Goal: Task Accomplishment & Management: Manage account settings

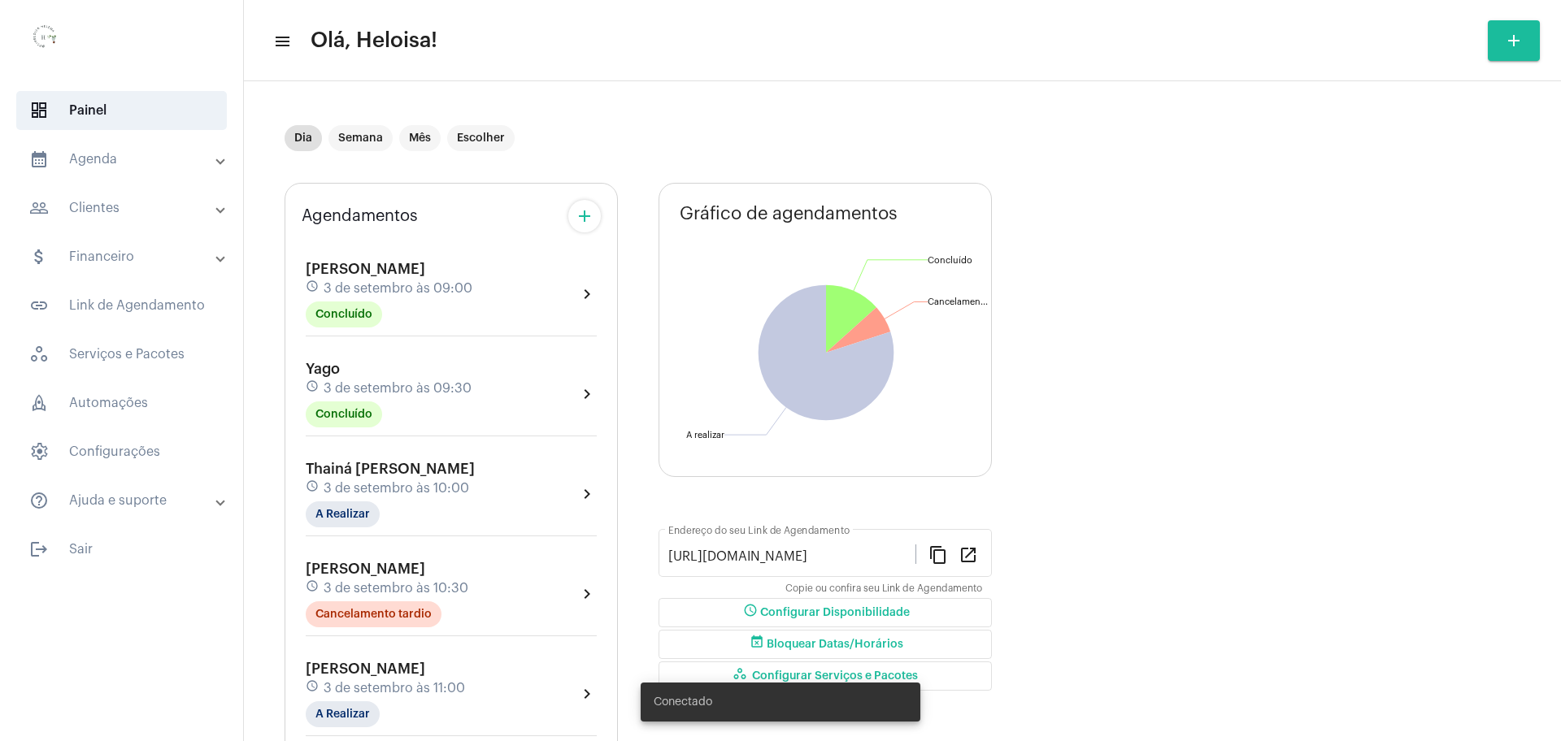
scroll to position [134, 0]
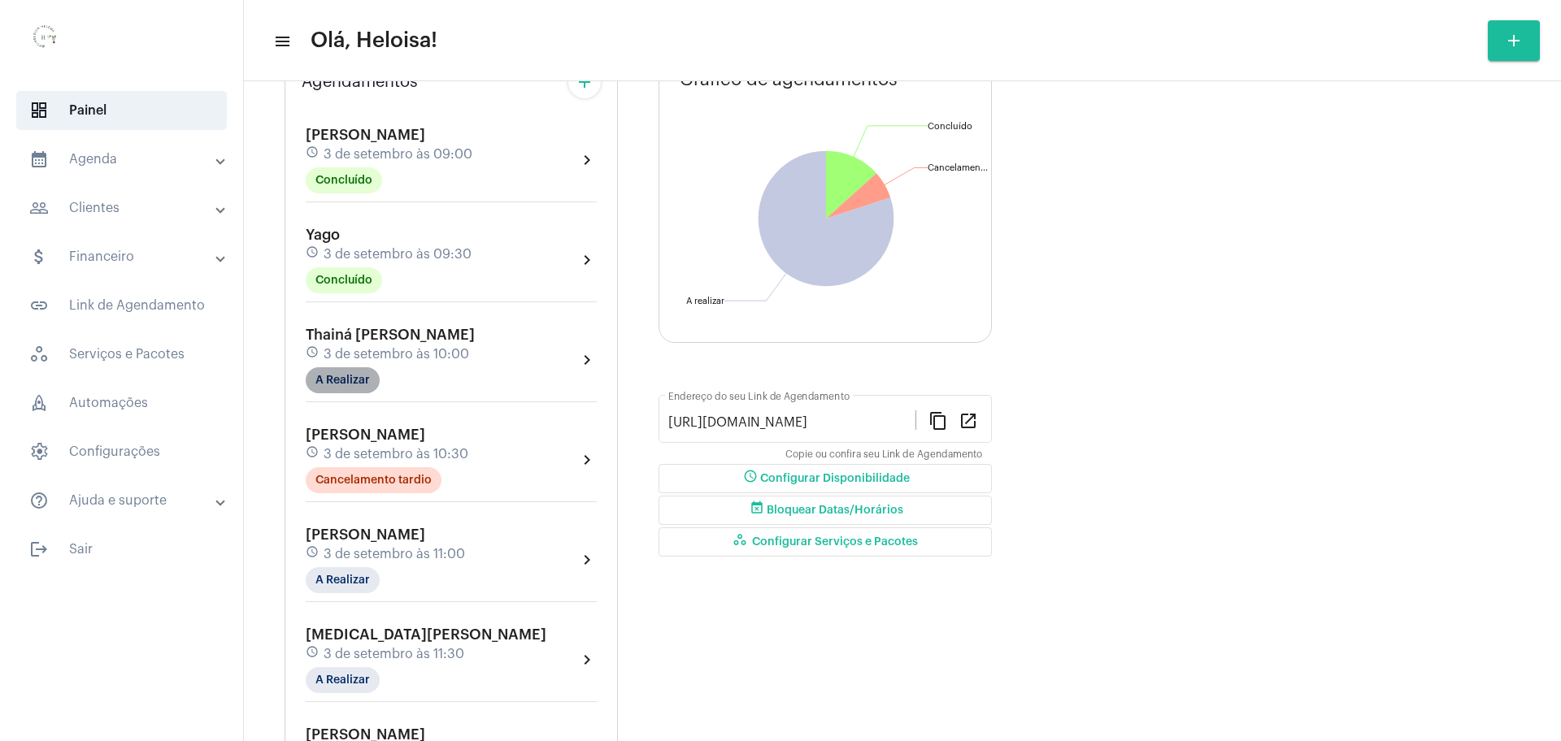
click at [366, 373] on mat-chip "A Realizar" at bounding box center [343, 380] width 74 height 26
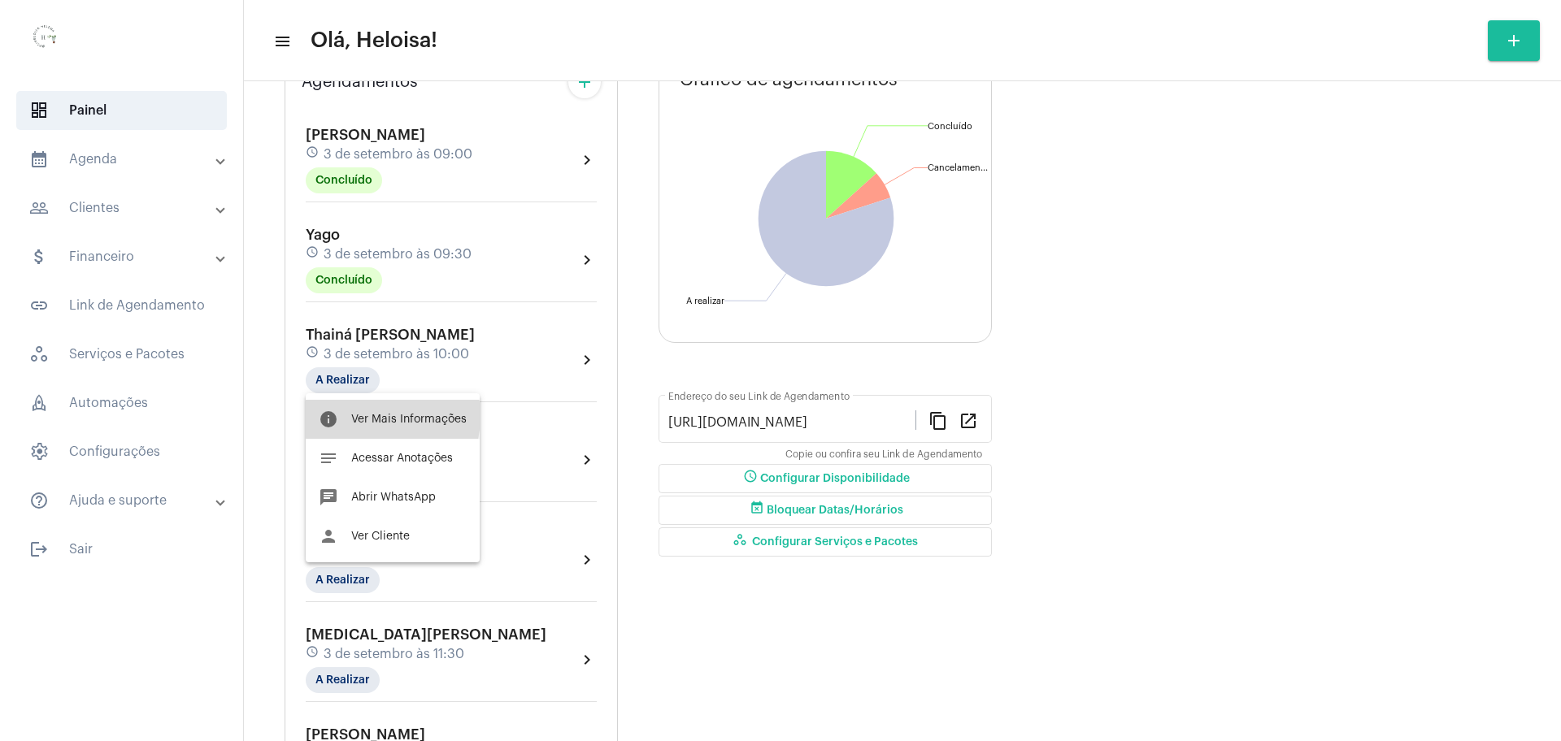
click at [360, 416] on span "Ver Mais Informações" at bounding box center [408, 419] width 115 height 11
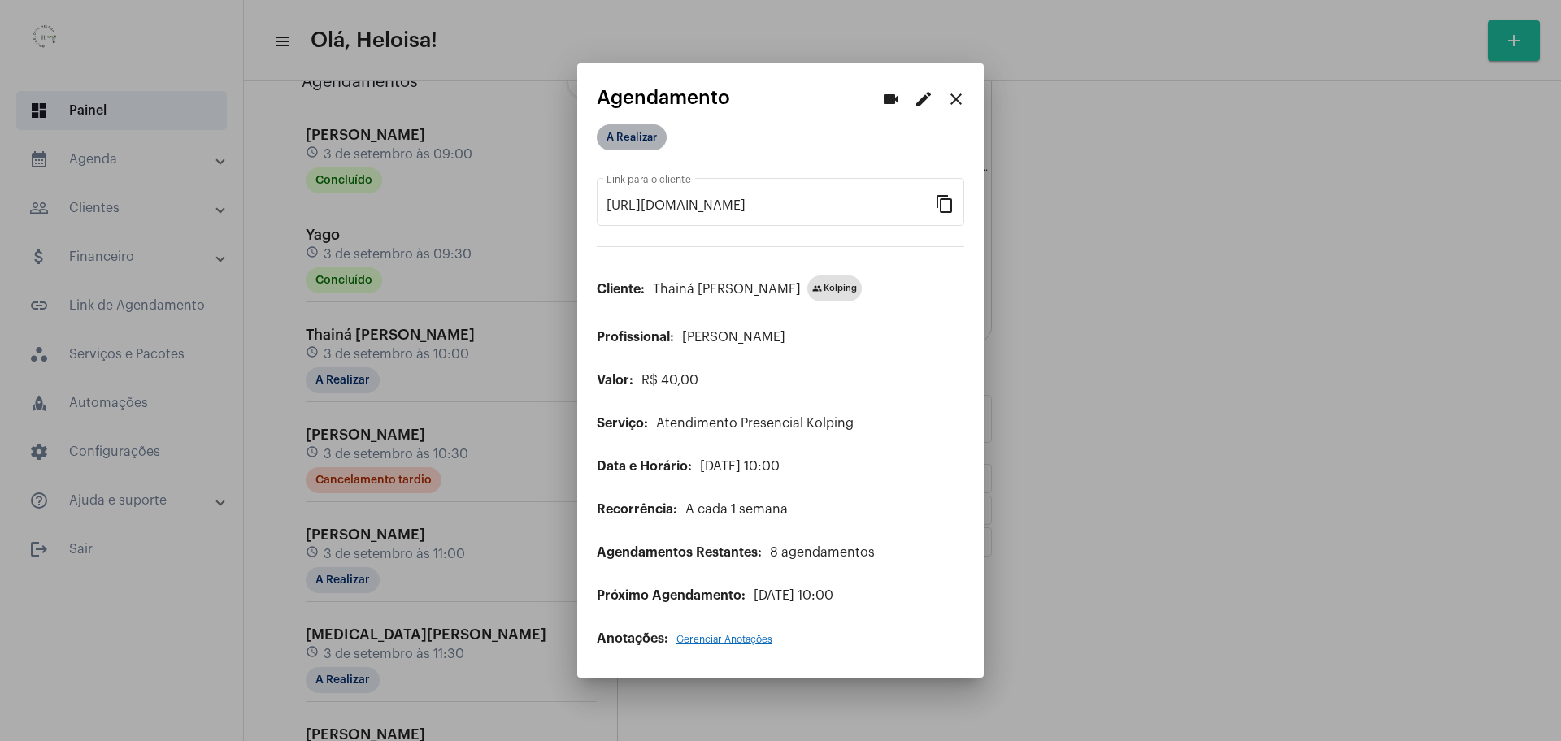
click at [632, 145] on mat-chip "A Realizar" at bounding box center [632, 137] width 70 height 26
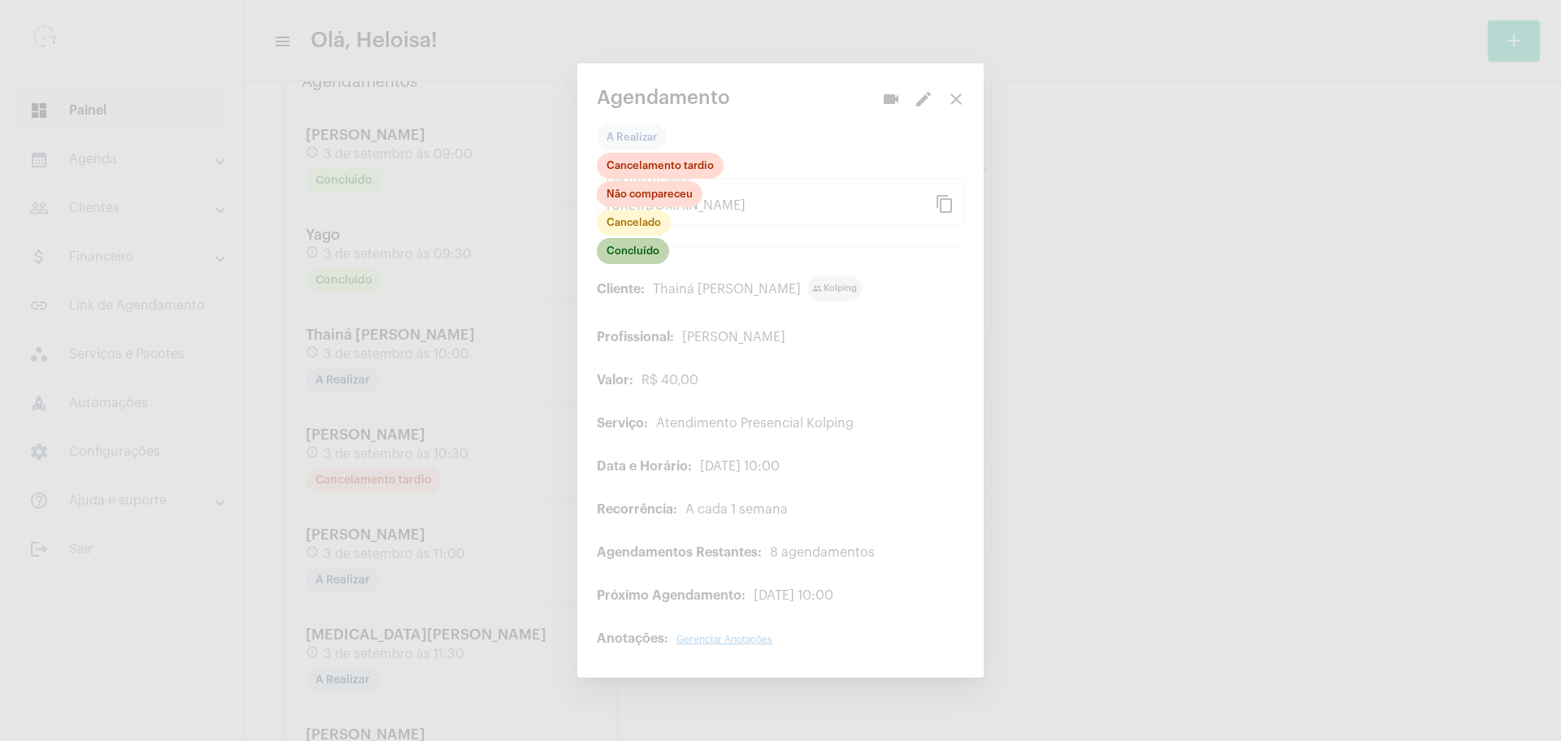
click at [649, 256] on mat-chip "Concluído" at bounding box center [633, 251] width 72 height 26
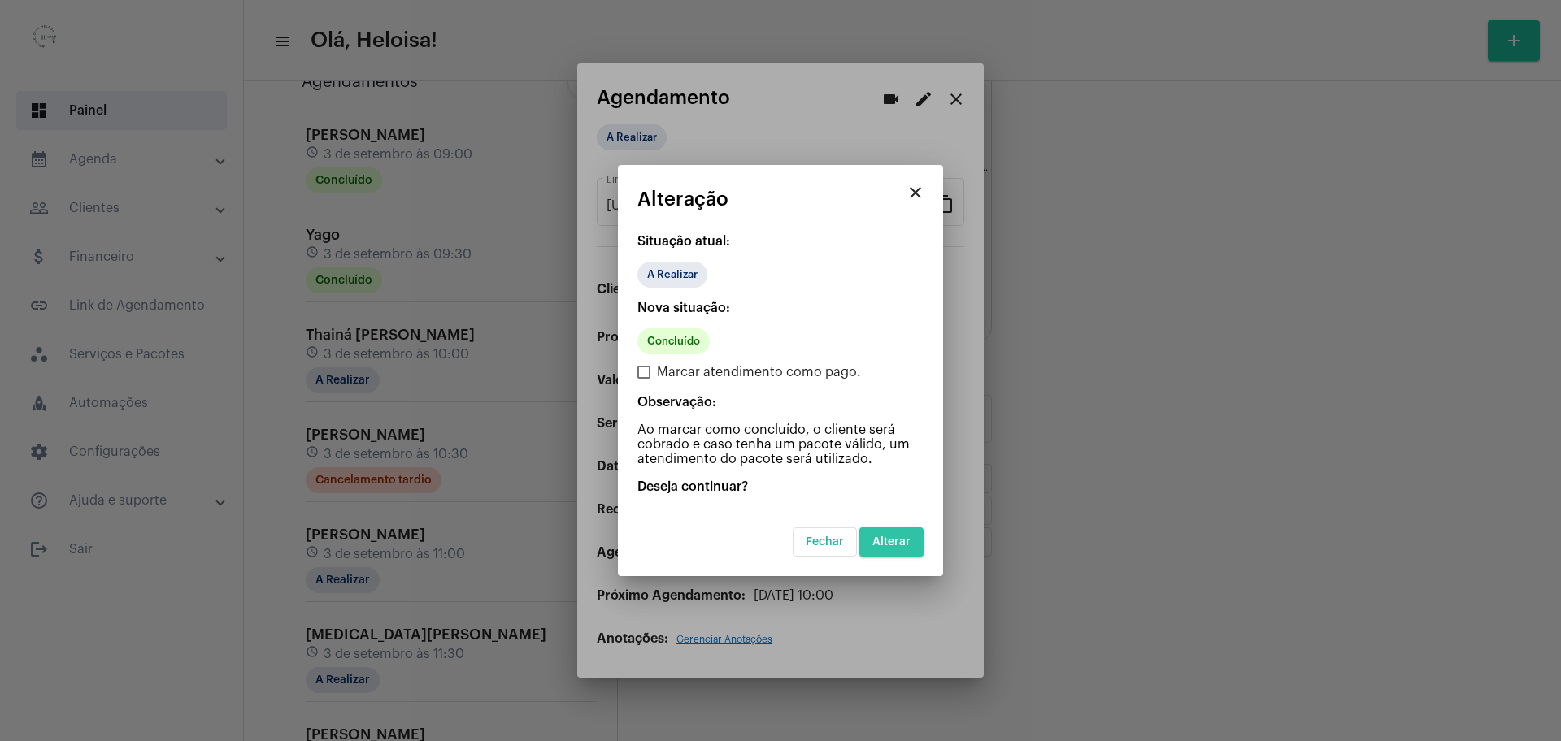
click at [883, 537] on span "Alterar" at bounding box center [891, 541] width 38 height 11
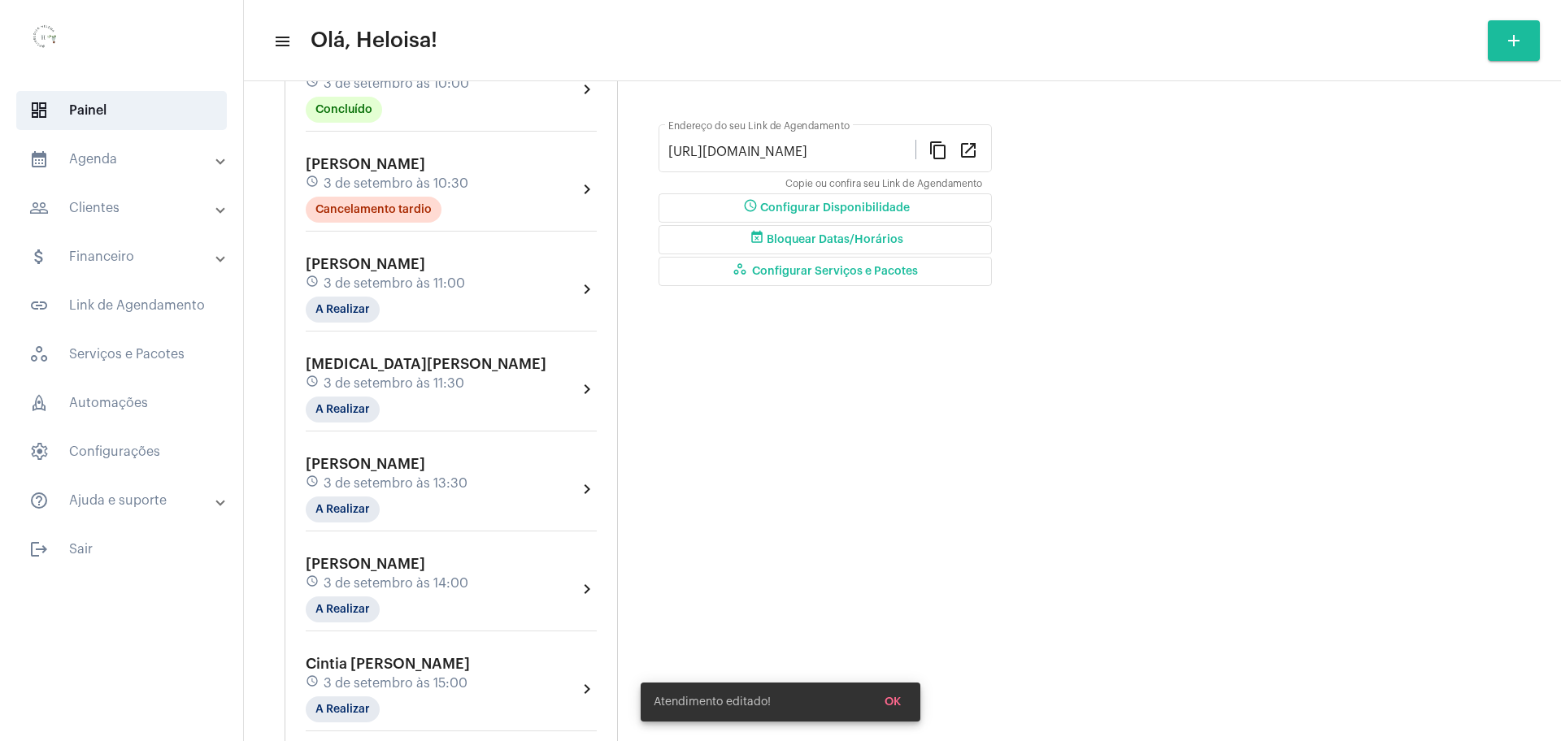
scroll to position [508, 0]
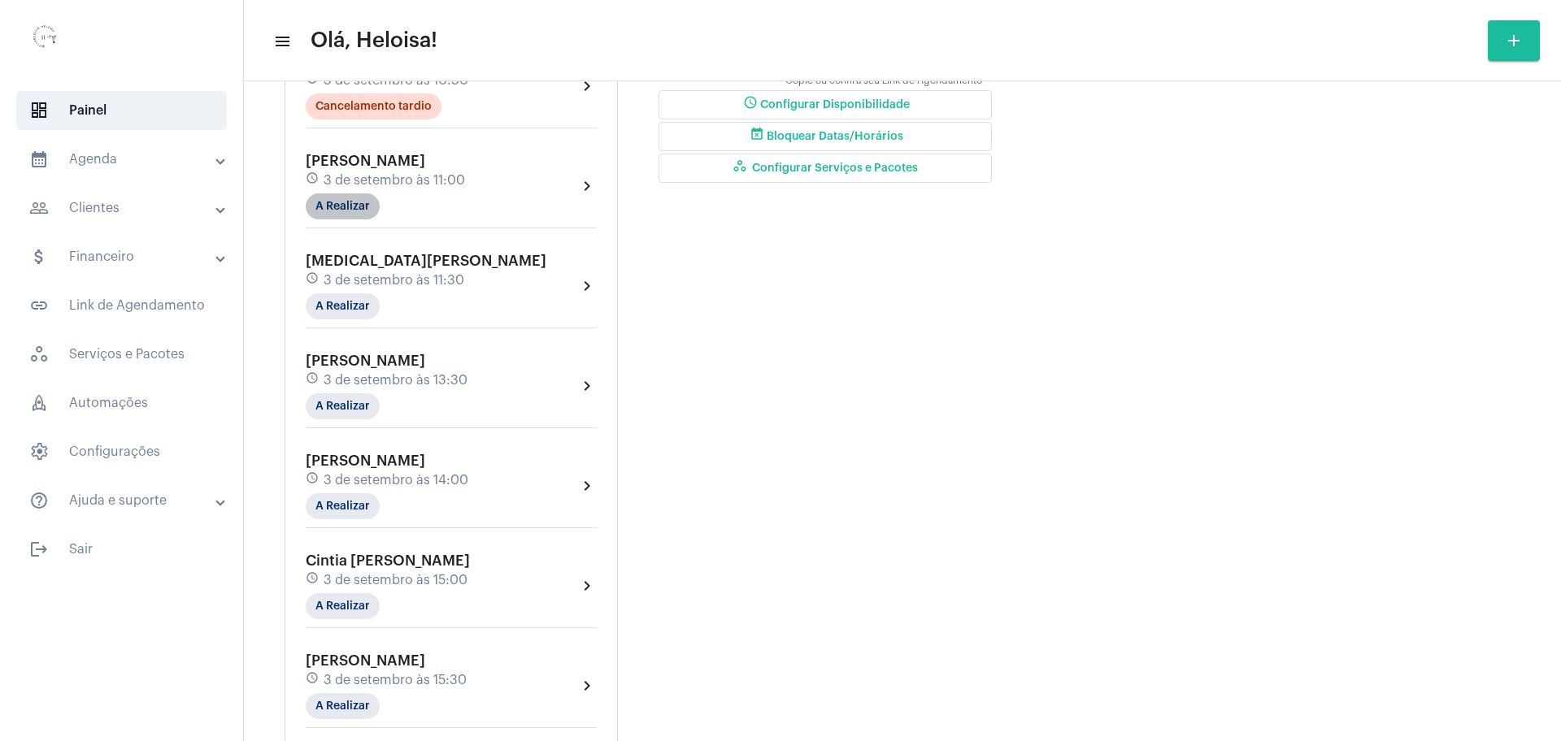
drag, startPoint x: 336, startPoint y: 204, endPoint x: 357, endPoint y: 204, distance: 21.1
click at [338, 204] on mat-chip "A Realizar" at bounding box center [343, 206] width 74 height 26
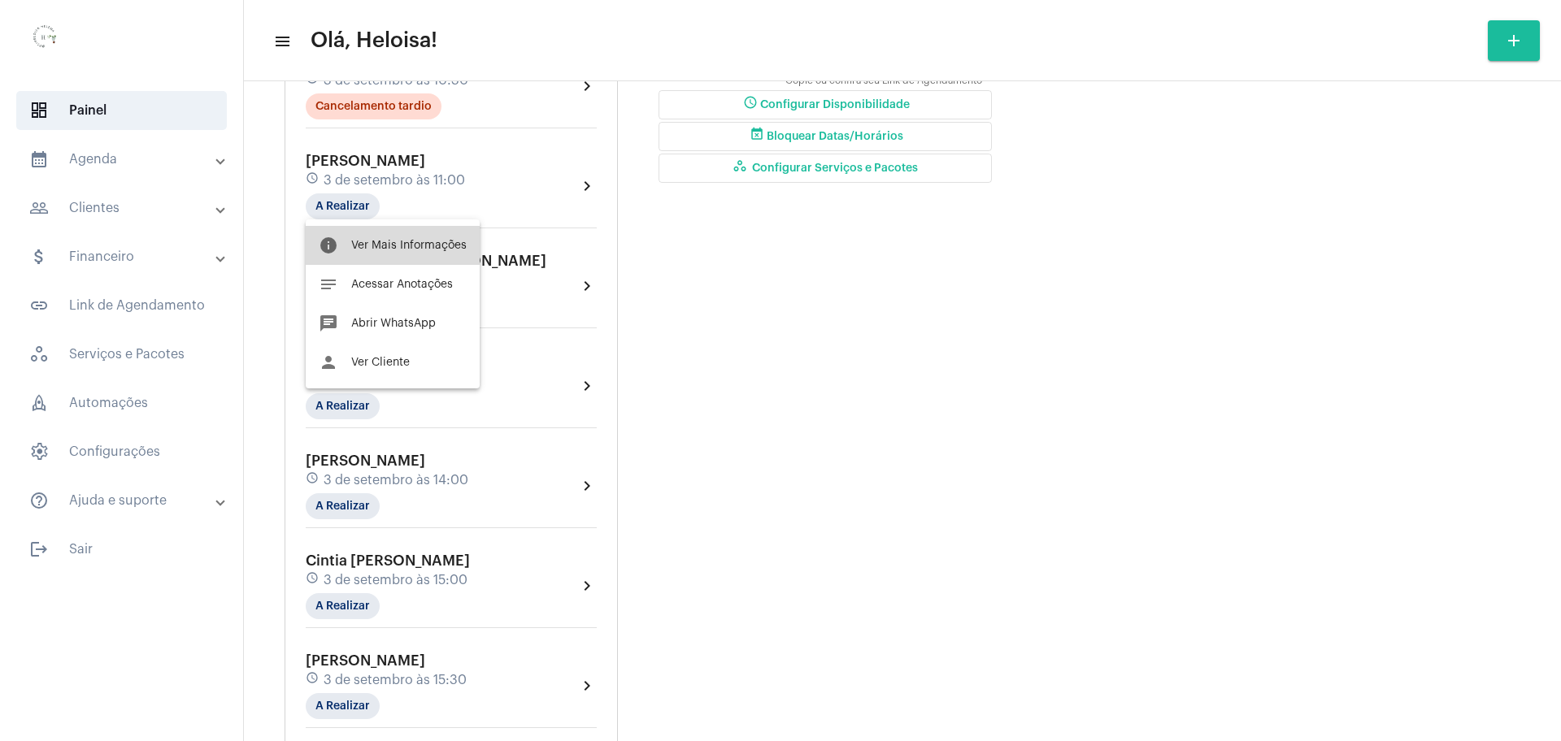
click at [400, 237] on button "info Ver Mais Informações" at bounding box center [393, 245] width 174 height 39
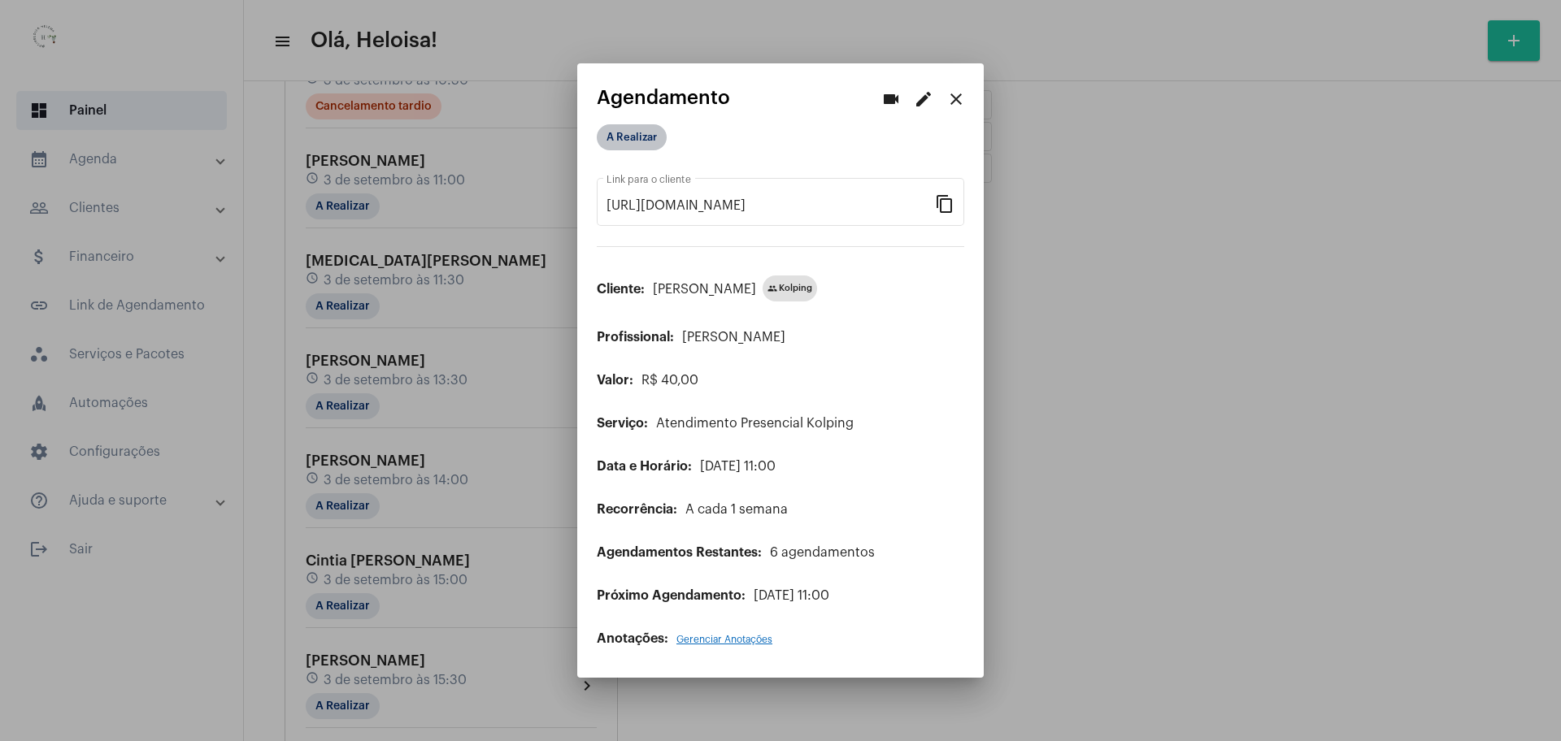
click at [632, 144] on mat-chip "A Realizar" at bounding box center [632, 137] width 70 height 26
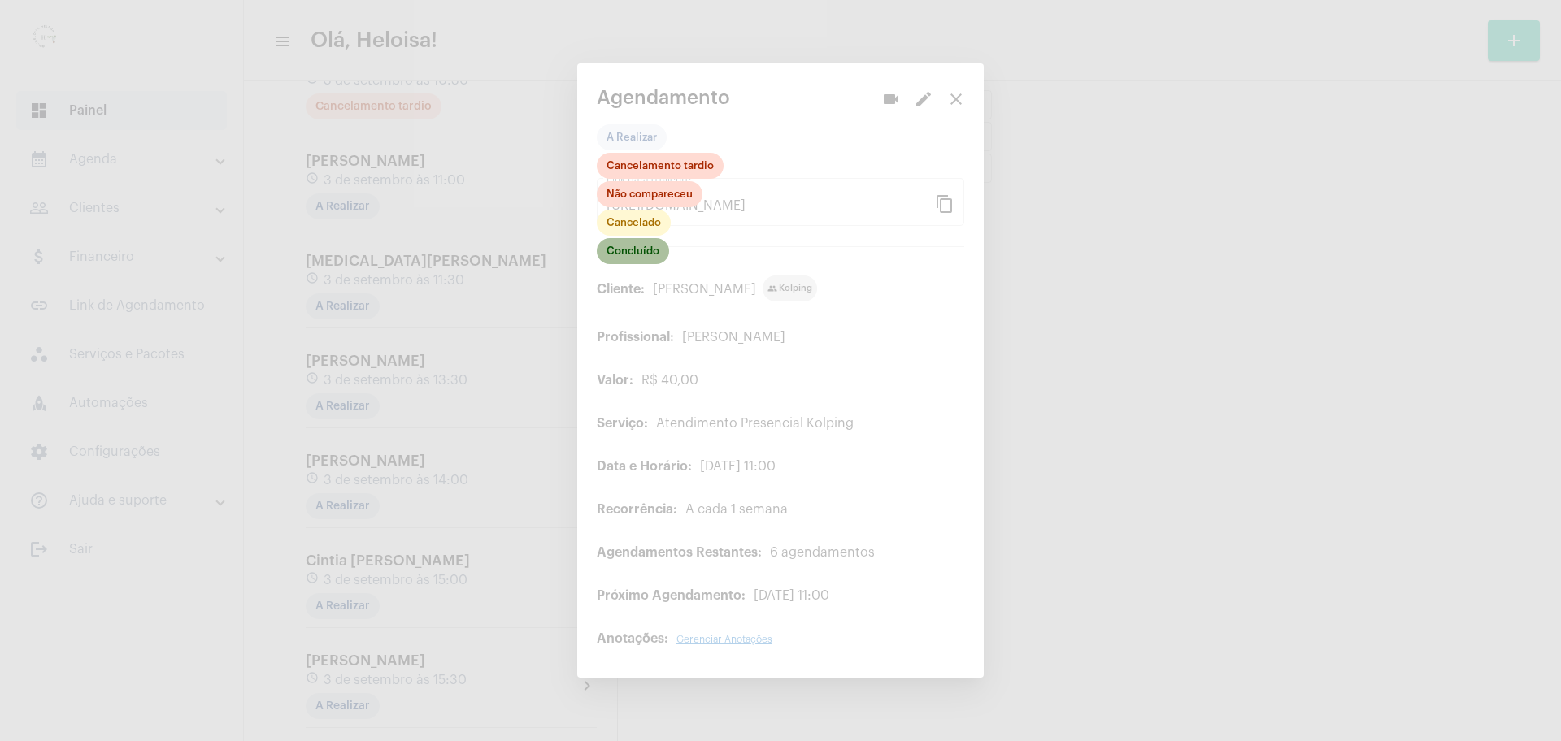
click at [630, 256] on mat-chip "Concluído" at bounding box center [633, 251] width 72 height 26
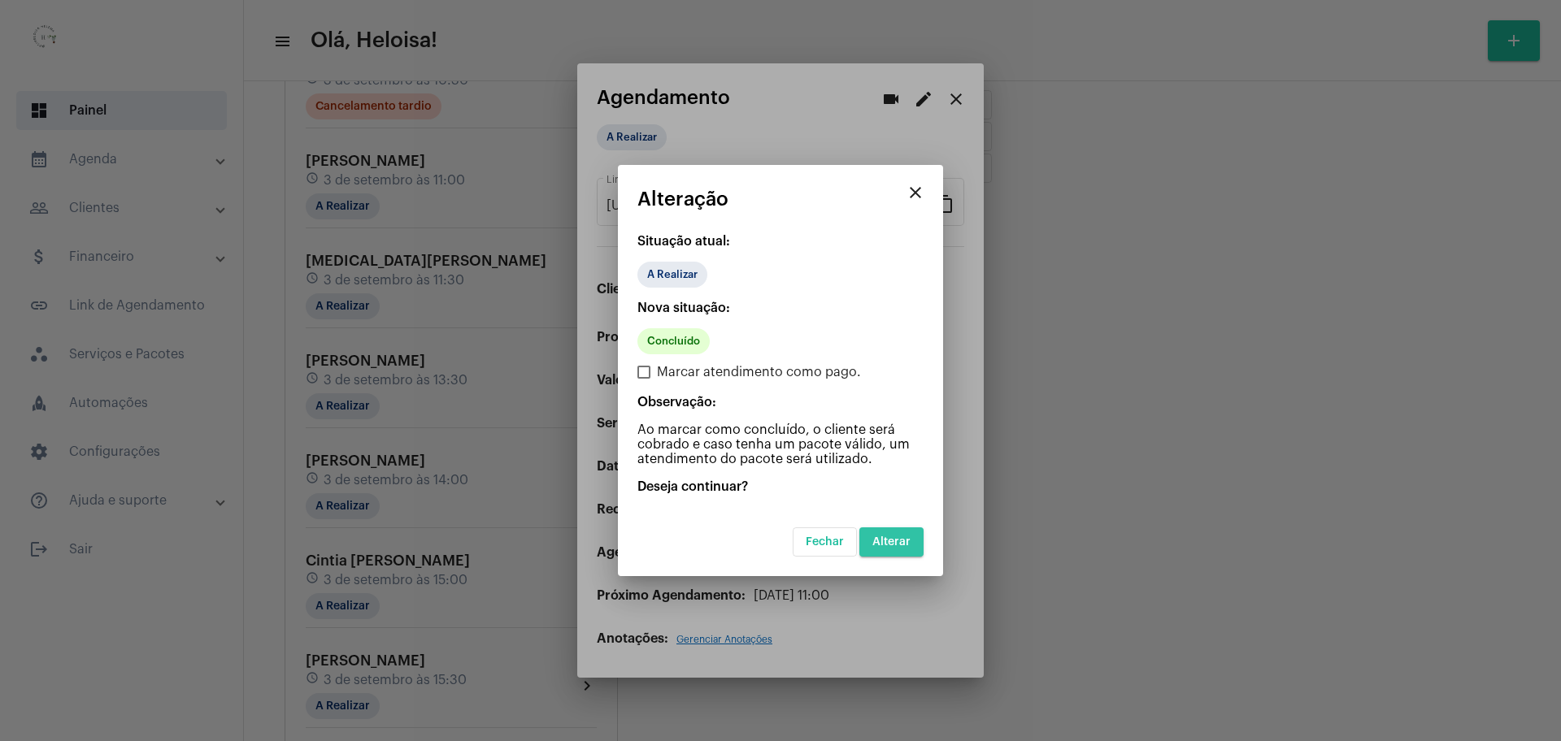
click at [890, 538] on span "Alterar" at bounding box center [891, 541] width 38 height 11
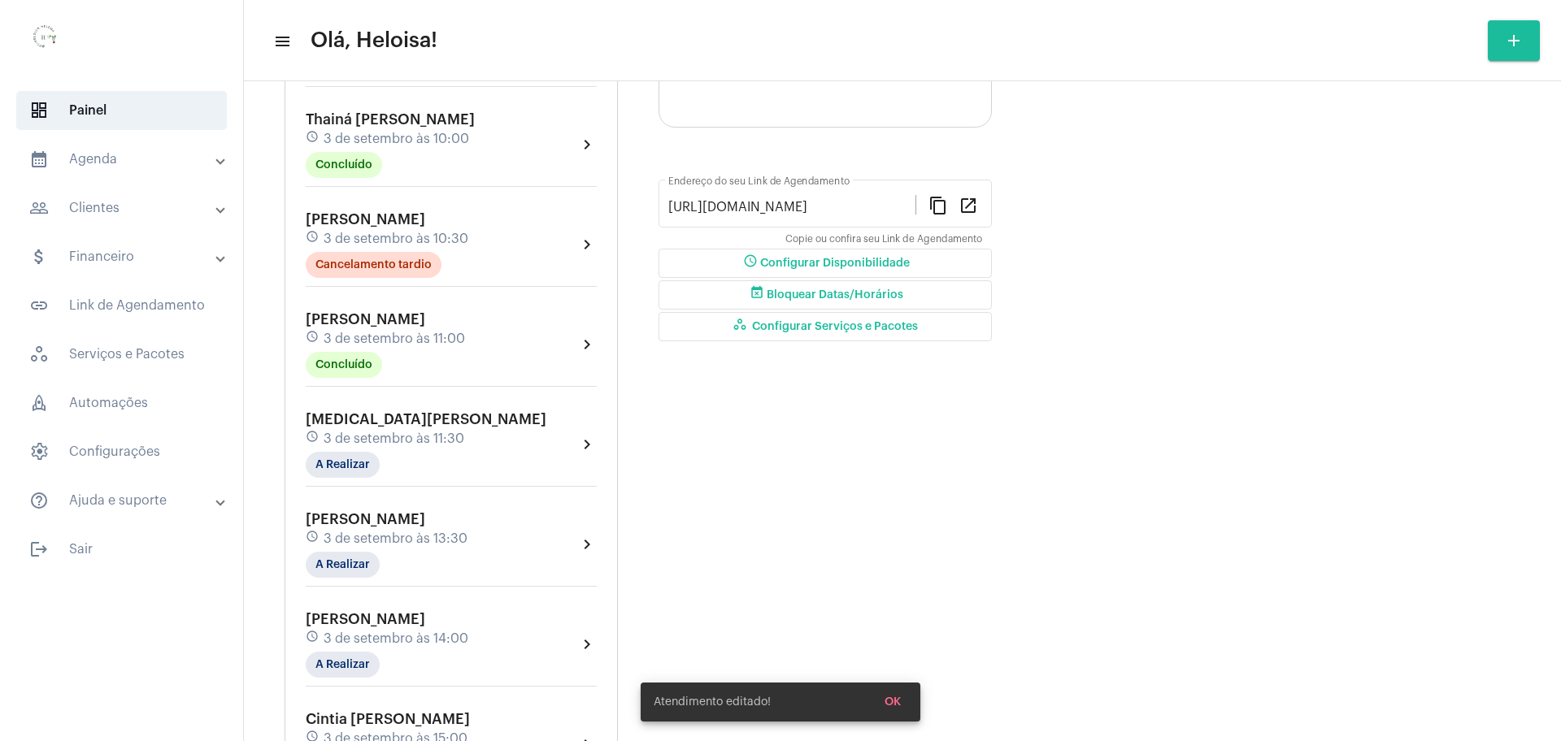
scroll to position [406, 0]
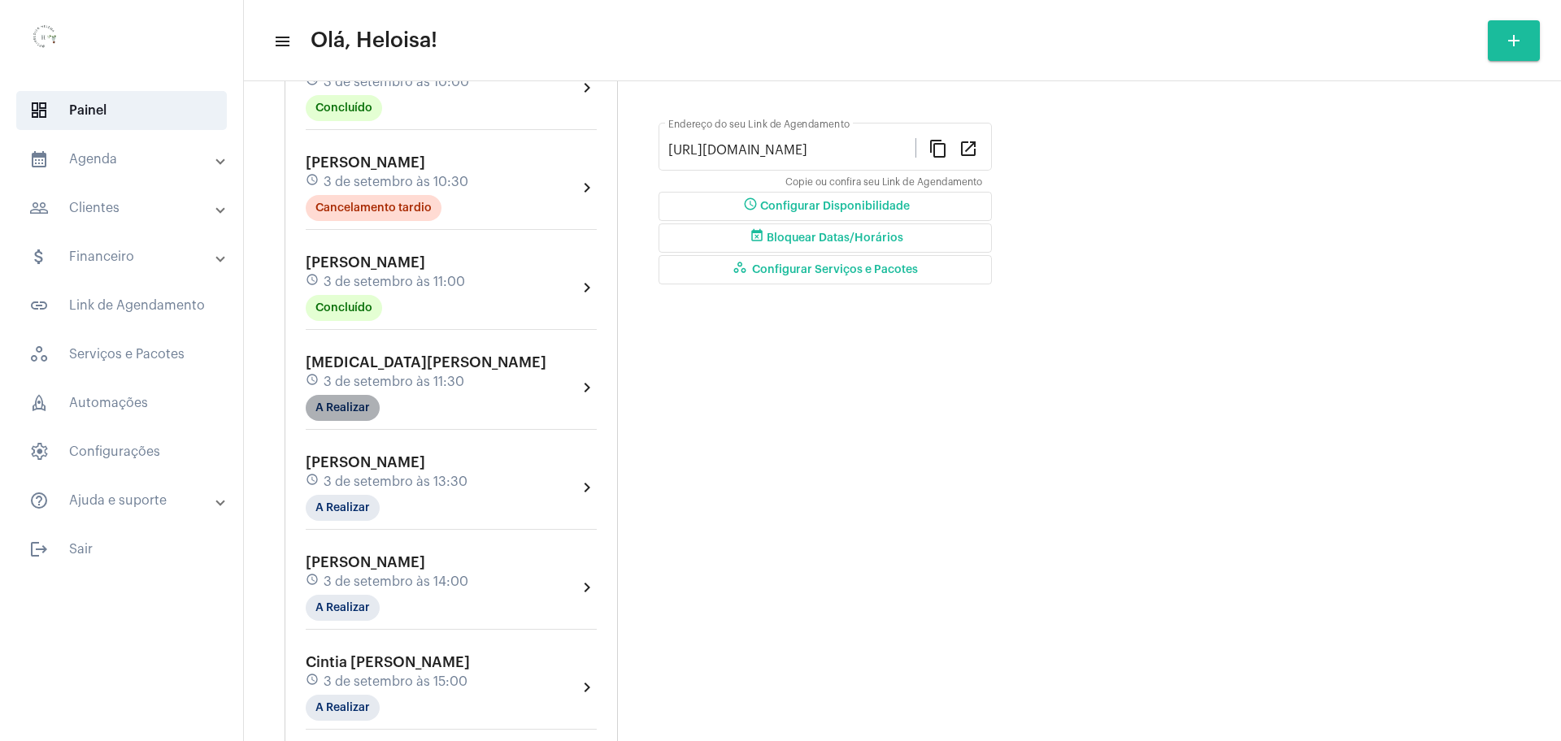
click at [376, 404] on mat-chip "A Realizar" at bounding box center [343, 408] width 74 height 26
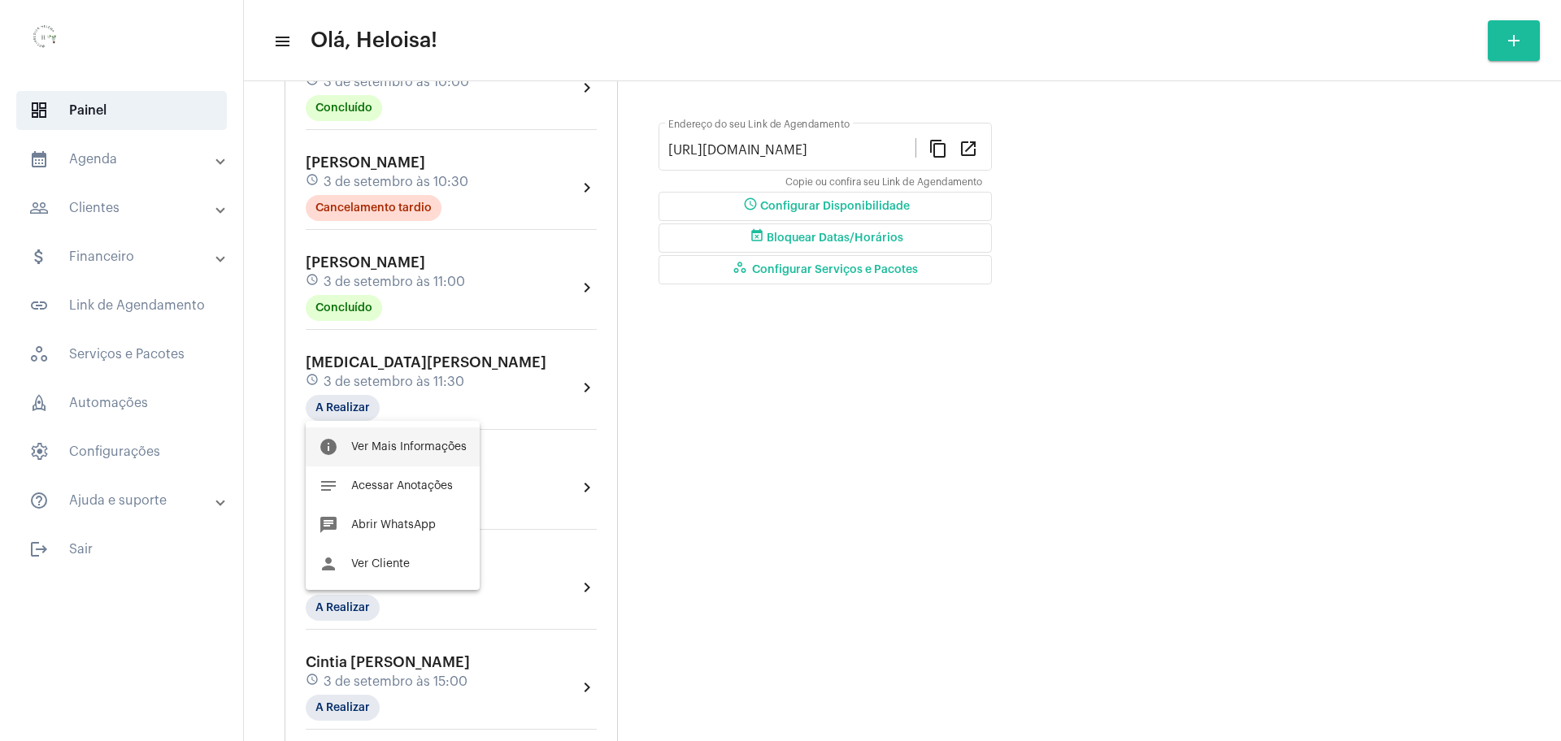
click at [463, 448] on span "Ver Mais Informações" at bounding box center [408, 446] width 115 height 11
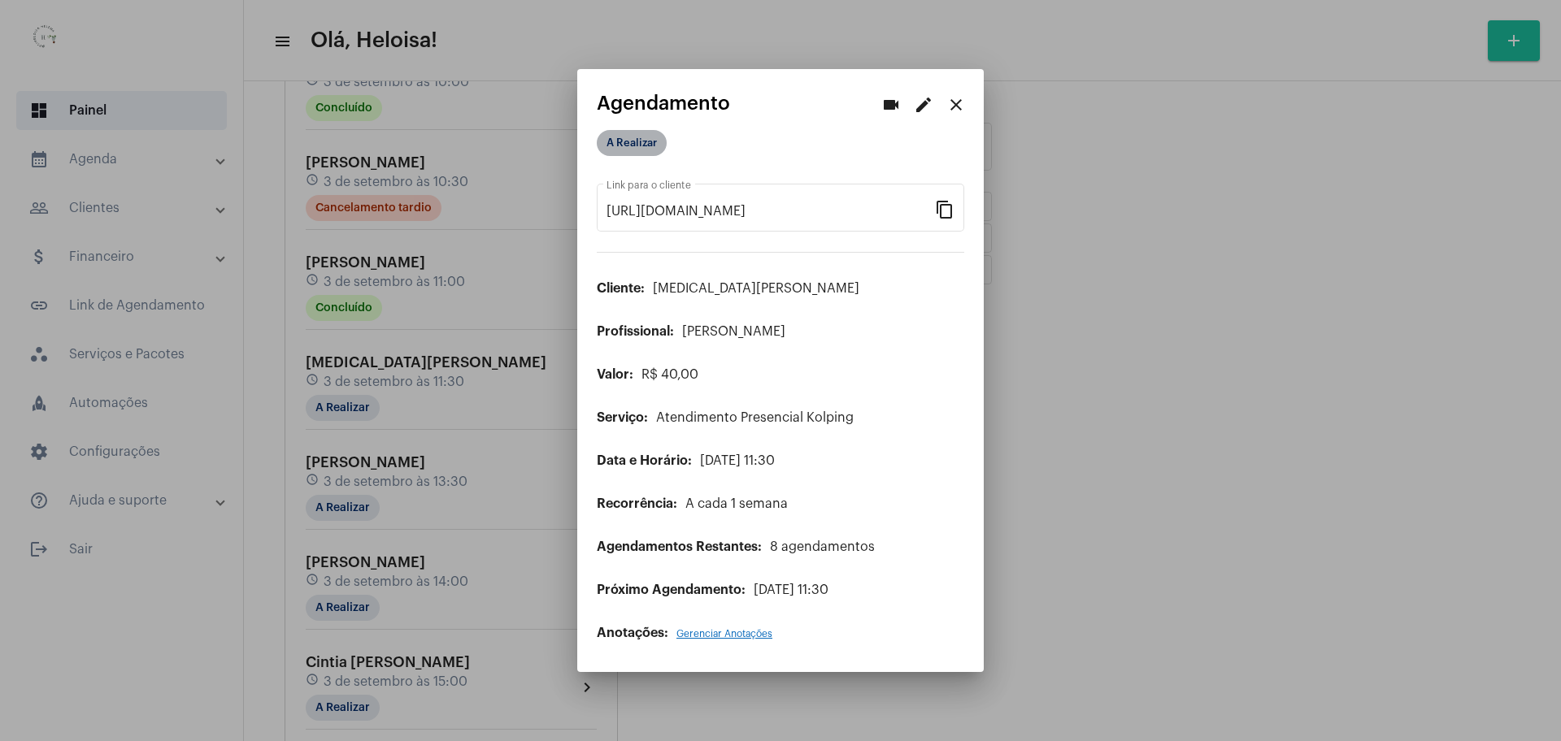
click at [633, 149] on mat-chip "A Realizar" at bounding box center [632, 143] width 70 height 26
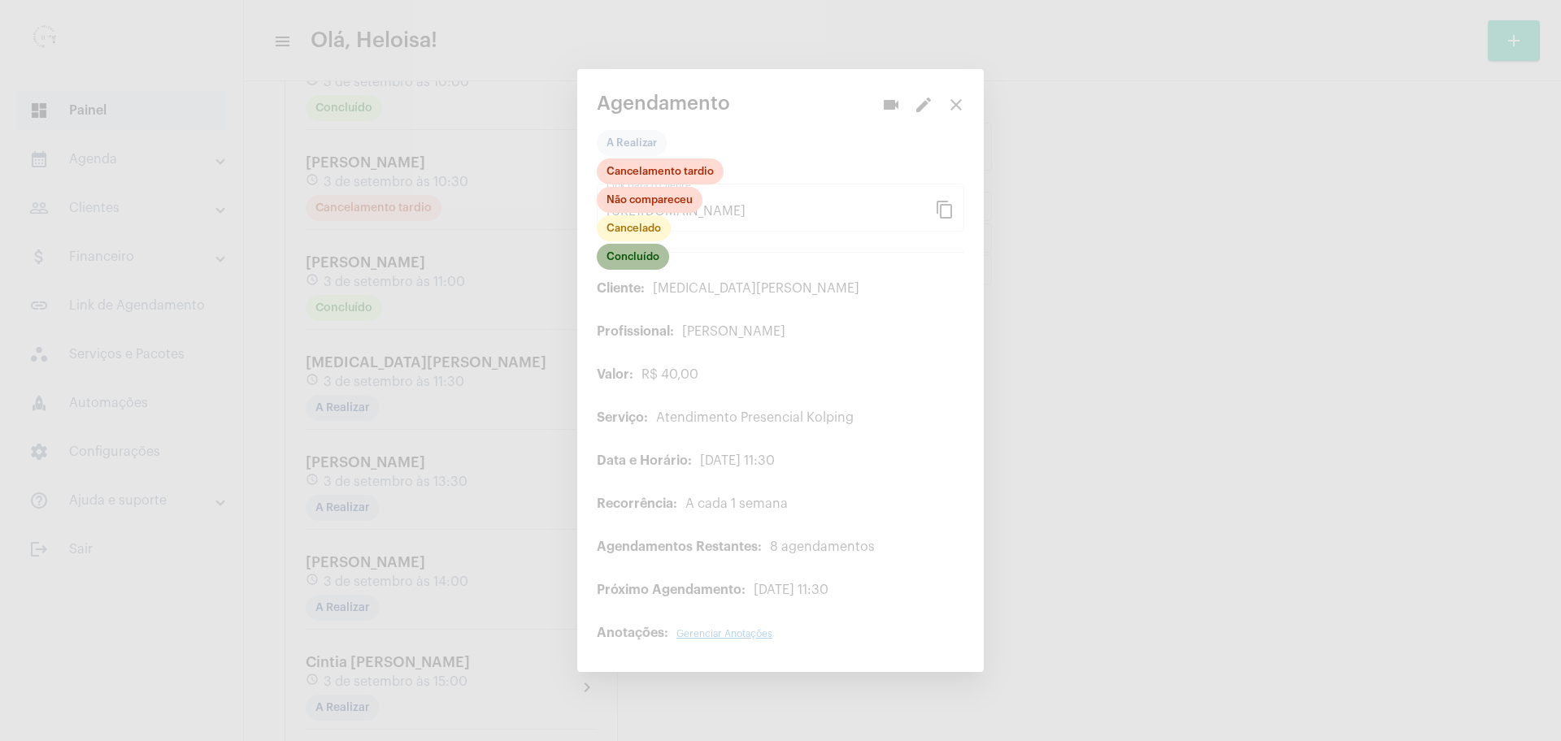
click at [632, 261] on mat-chip "Concluído" at bounding box center [633, 257] width 72 height 26
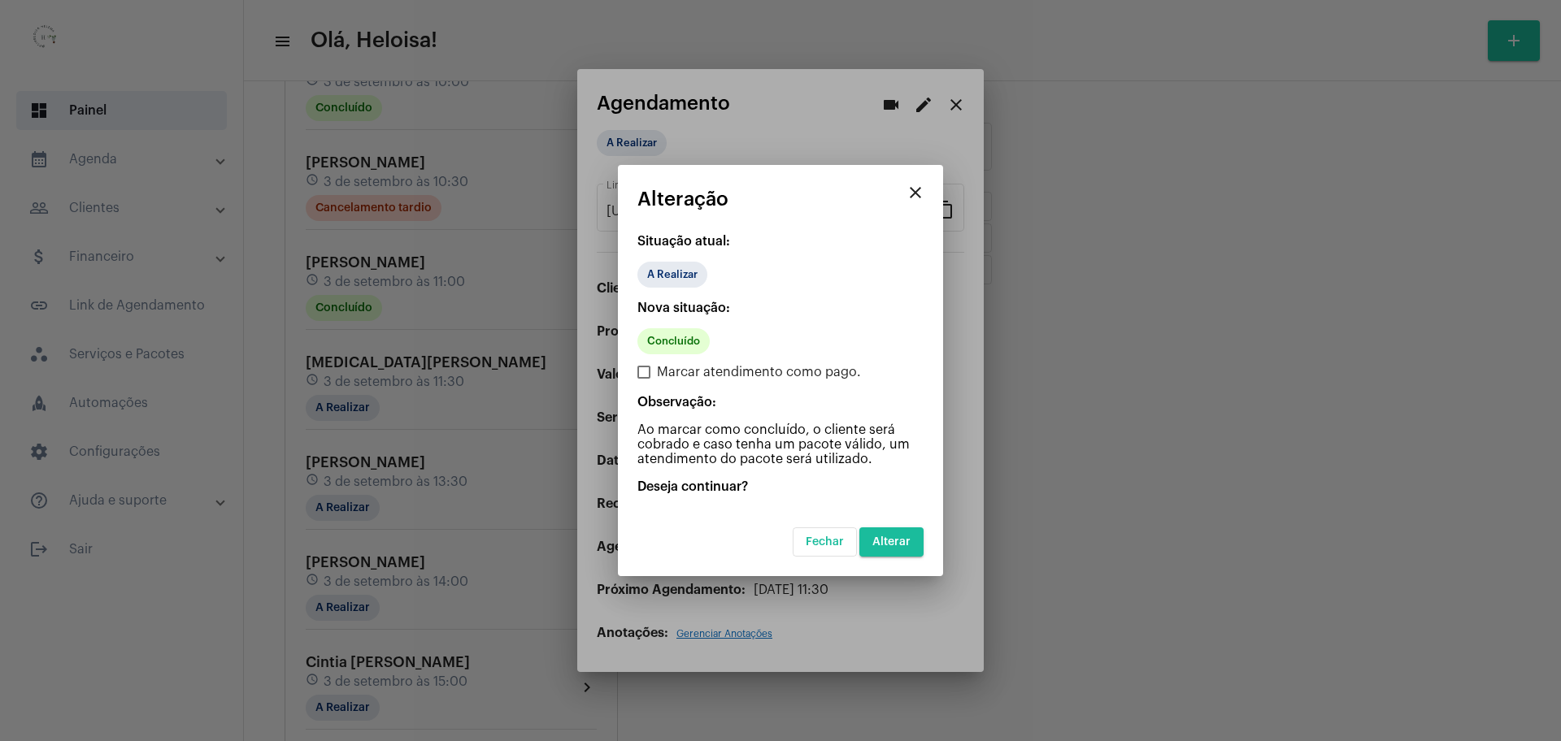
click at [893, 537] on span "Alterar" at bounding box center [891, 541] width 38 height 11
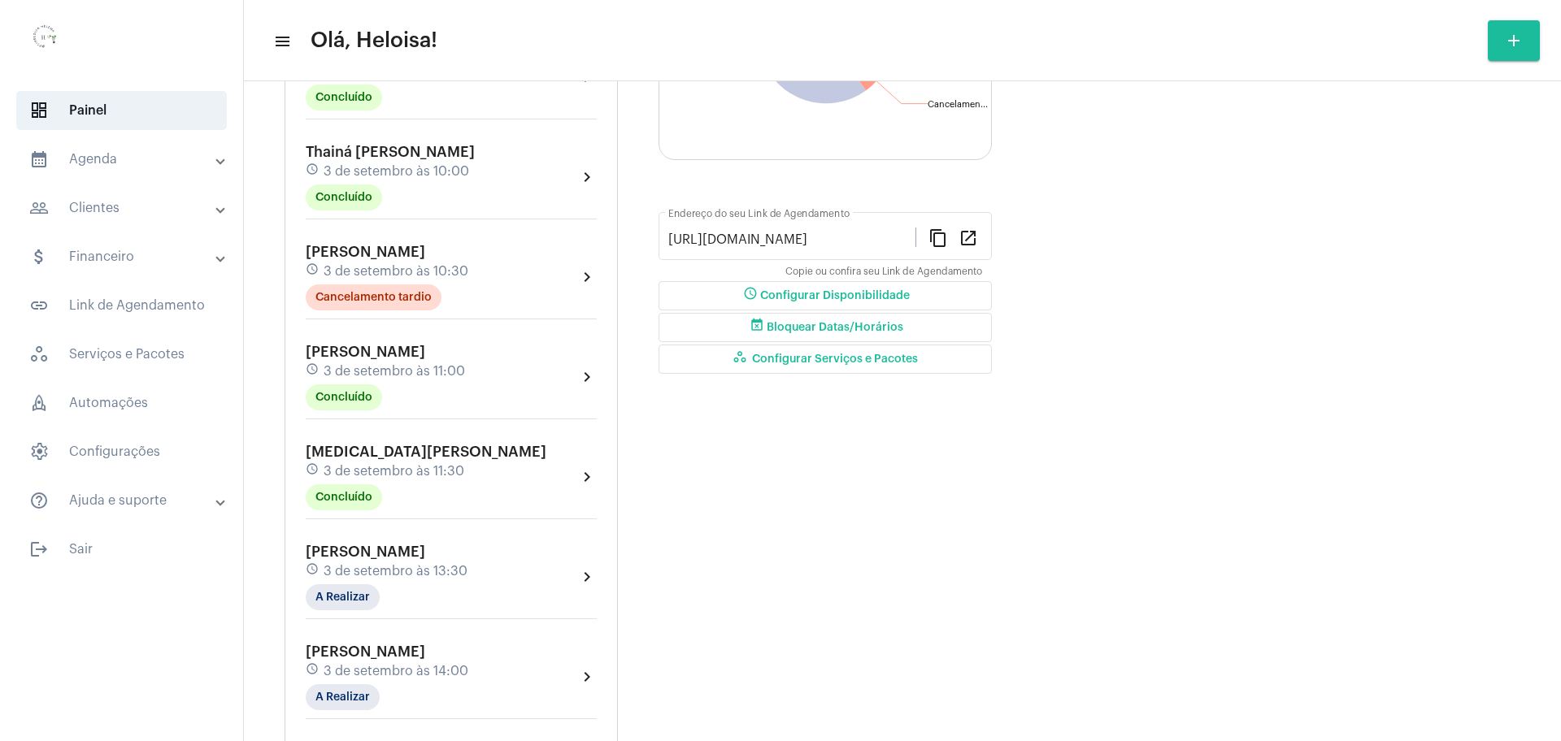
scroll to position [305, 0]
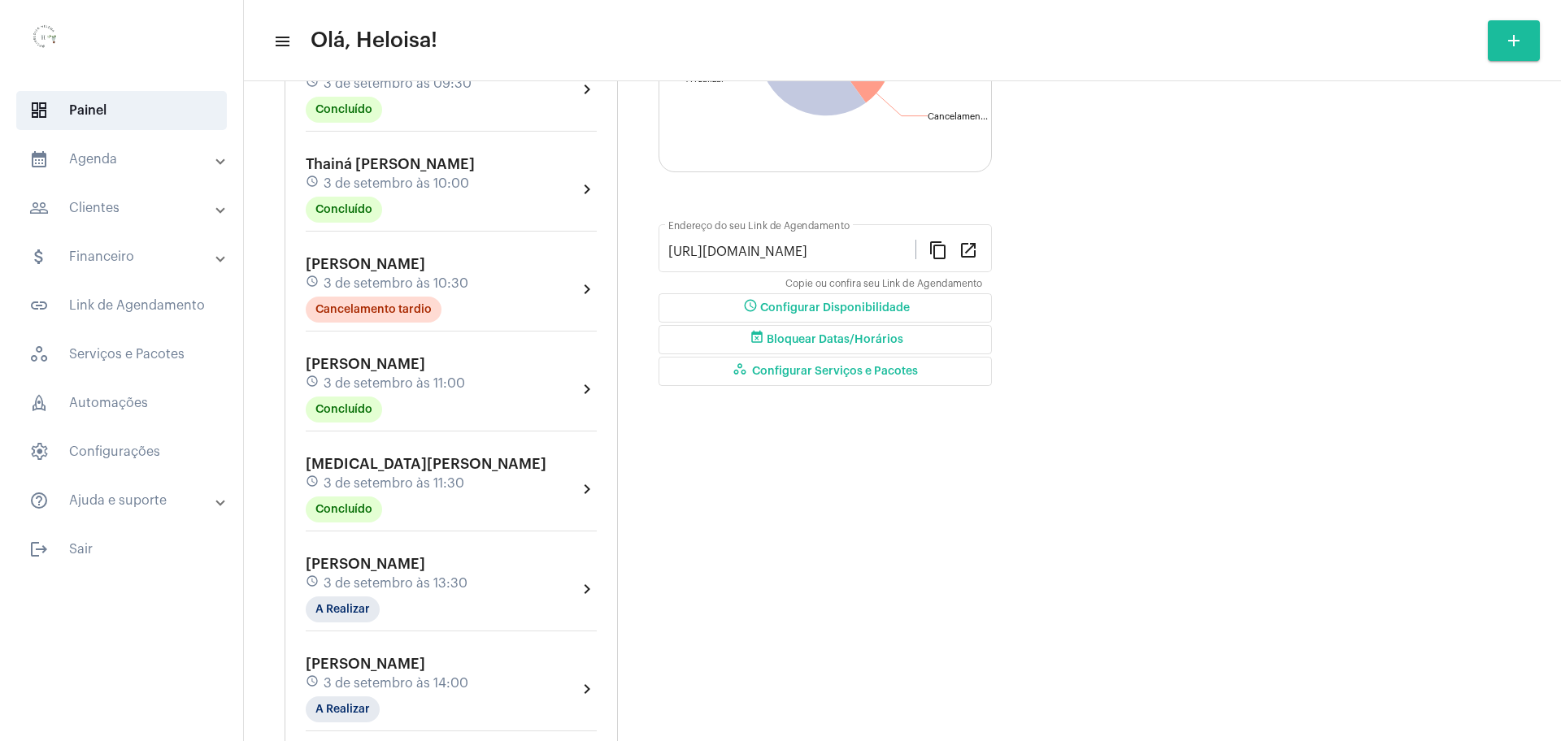
click at [380, 471] on span "[MEDICAL_DATA][PERSON_NAME]" at bounding box center [426, 464] width 241 height 15
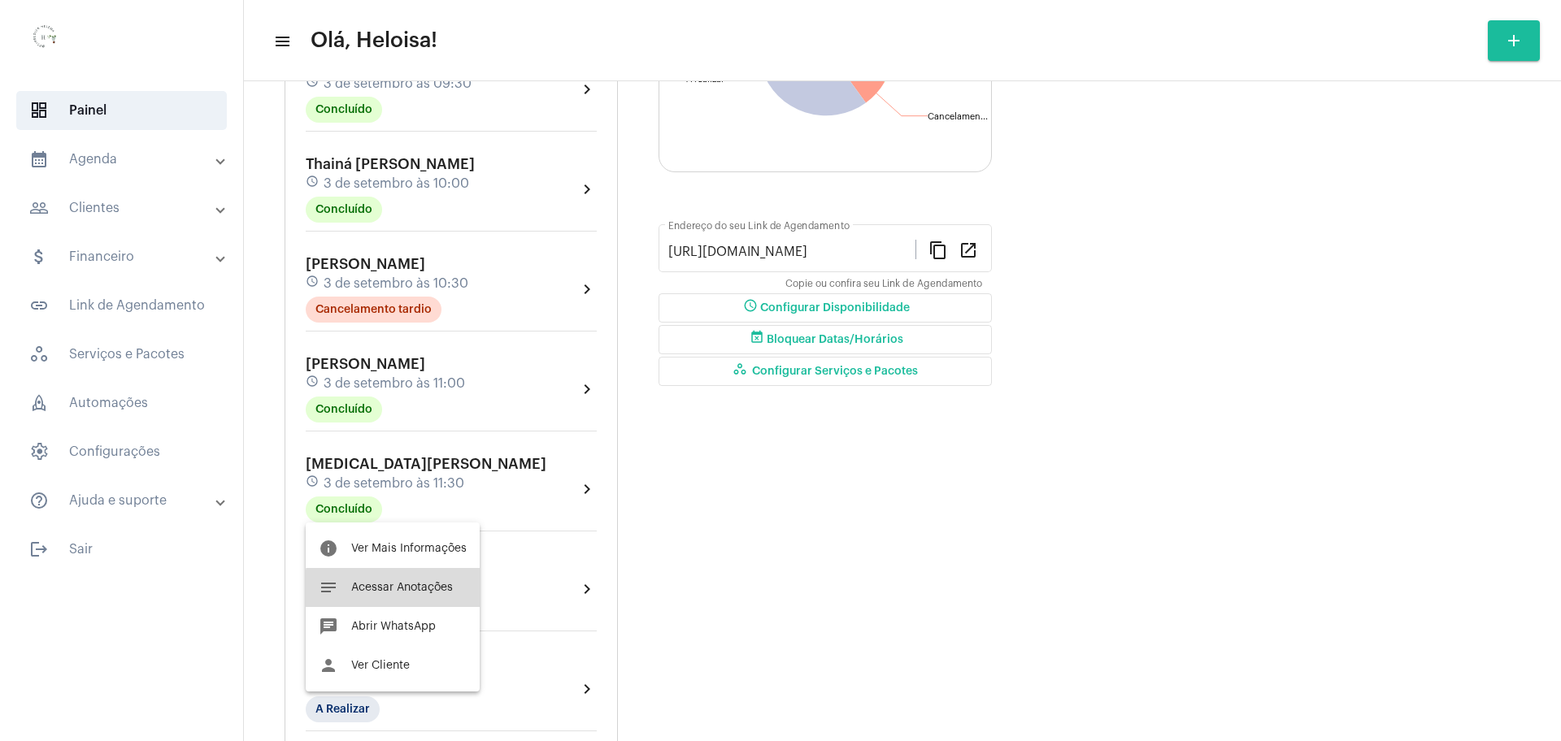
click at [432, 590] on span "Acessar Anotações" at bounding box center [402, 587] width 102 height 11
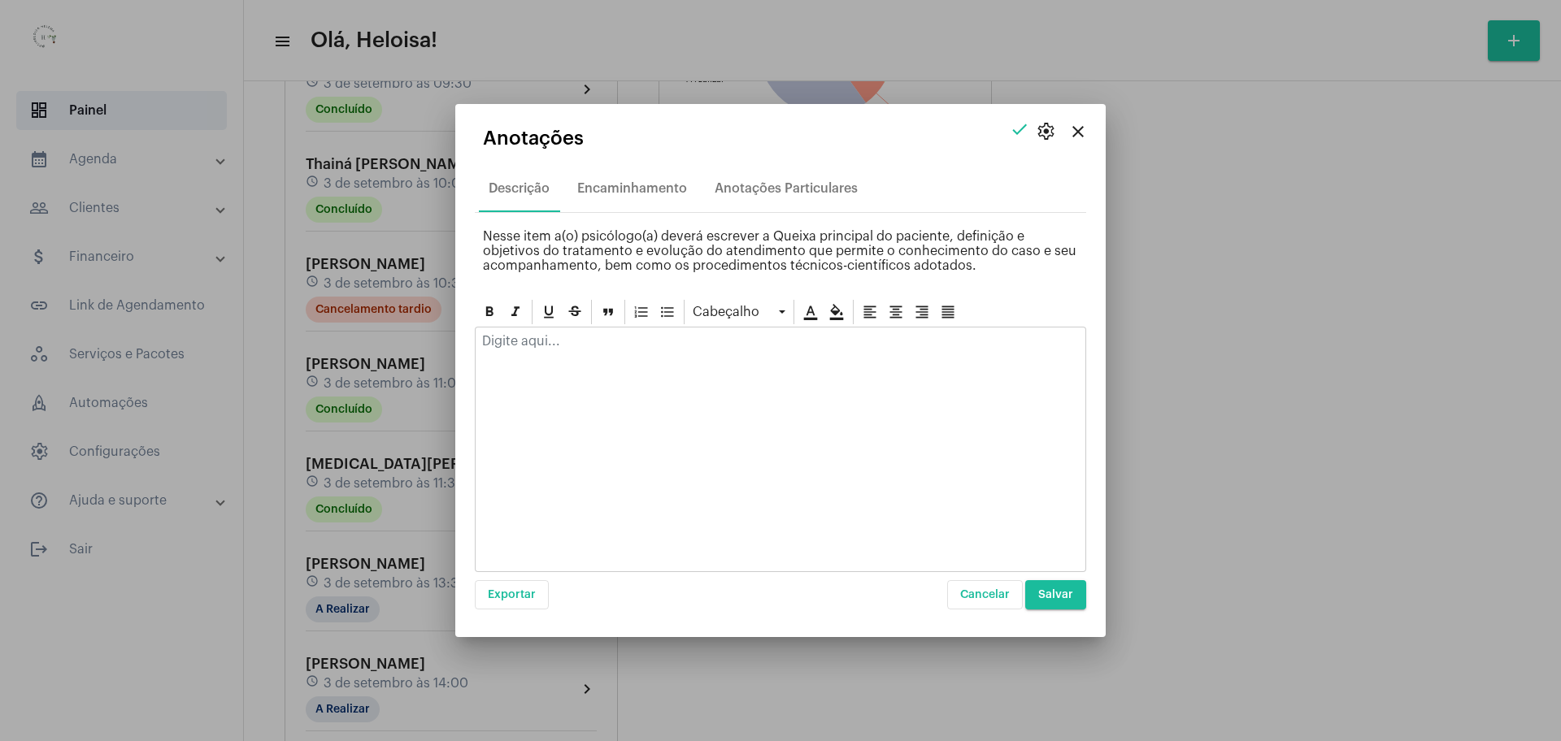
click at [580, 354] on div at bounding box center [781, 346] width 610 height 36
click at [551, 350] on div "Realizado jogo de autoconecimento" at bounding box center [781, 346] width 610 height 36
click at [1053, 606] on button "Salvar" at bounding box center [1055, 594] width 61 height 29
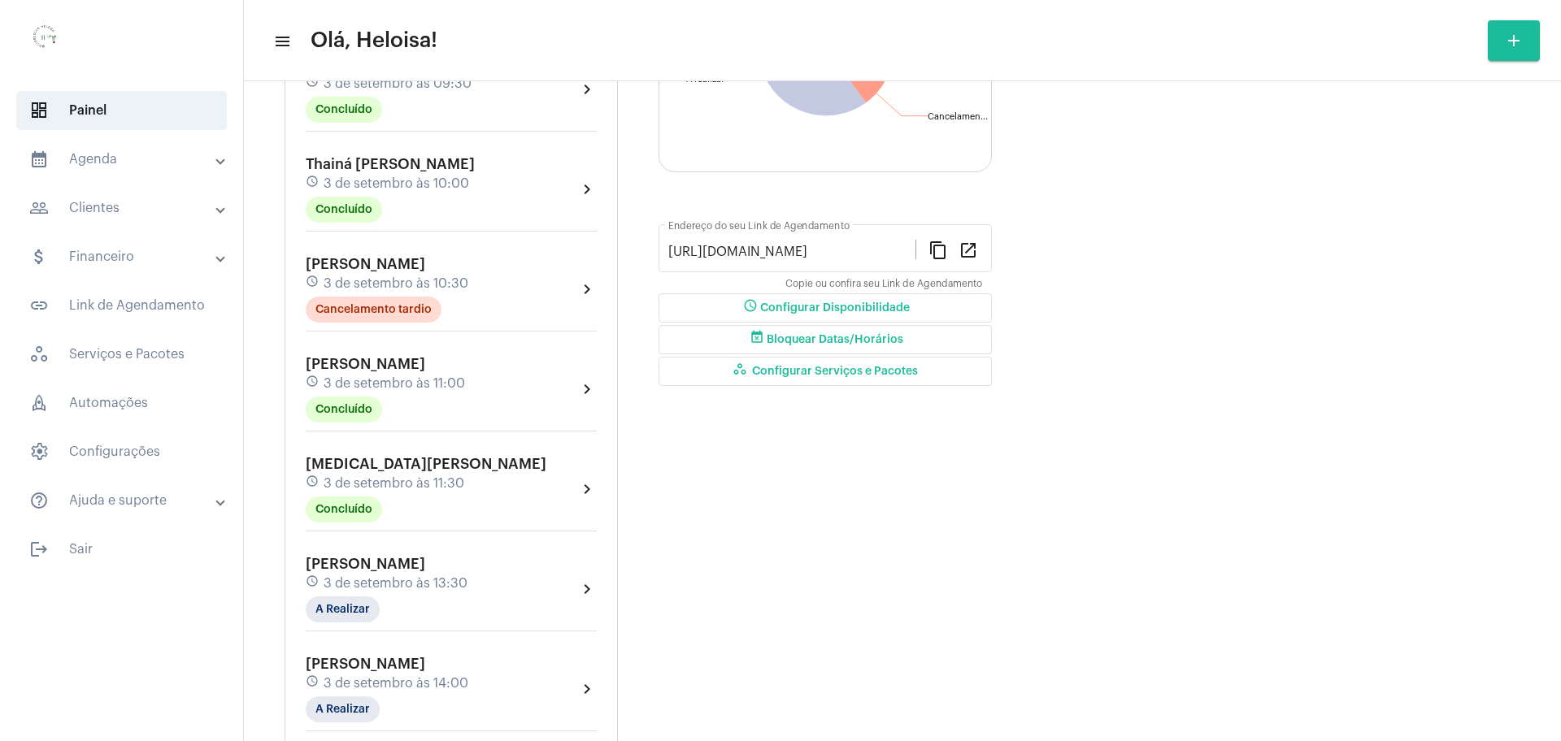
drag, startPoint x: 74, startPoint y: 615, endPoint x: 50, endPoint y: 735, distance: 122.6
